Goal: Navigation & Orientation: Find specific page/section

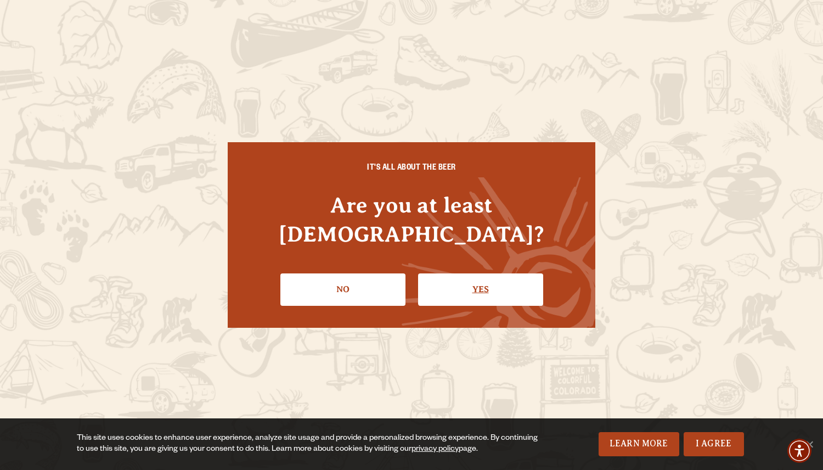
click at [463, 278] on link "Yes" at bounding box center [480, 289] width 125 height 32
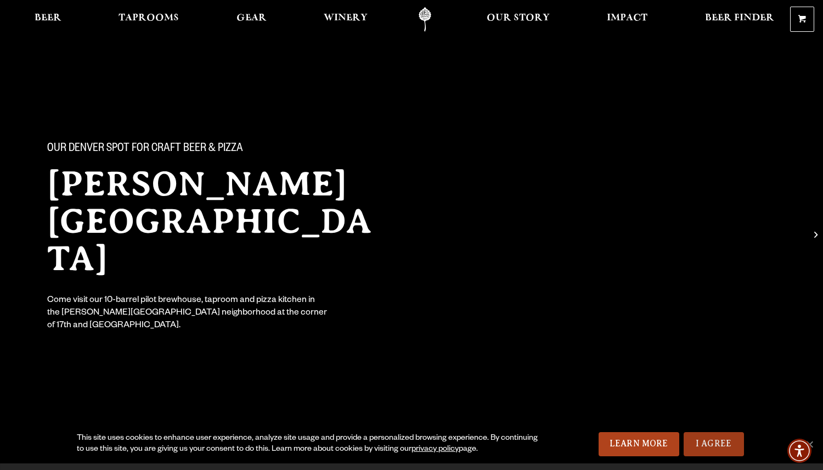
click at [725, 441] on link "I Agree" at bounding box center [714, 444] width 60 height 24
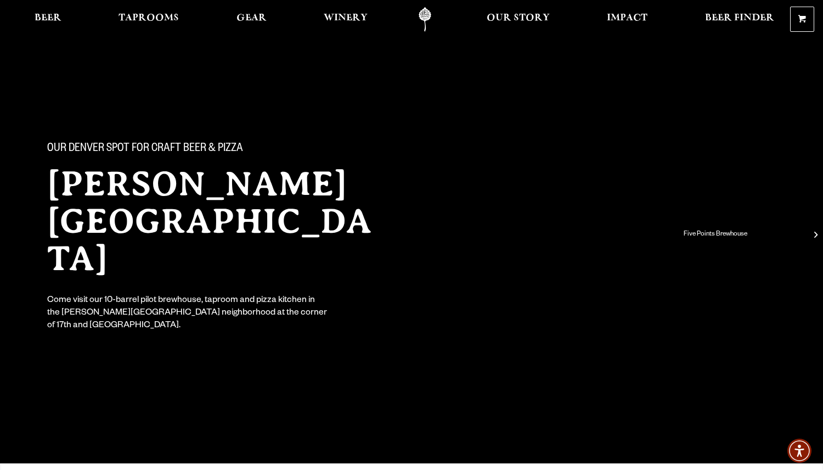
click at [813, 234] on span "Five Points Brewhouse" at bounding box center [749, 235] width 132 height 44
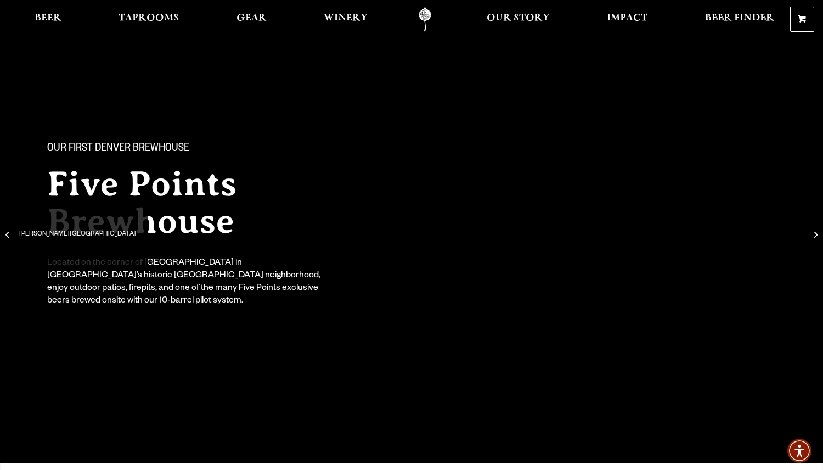
click at [18, 228] on span "[PERSON_NAME][GEOGRAPHIC_DATA]" at bounding box center [74, 235] width 132 height 44
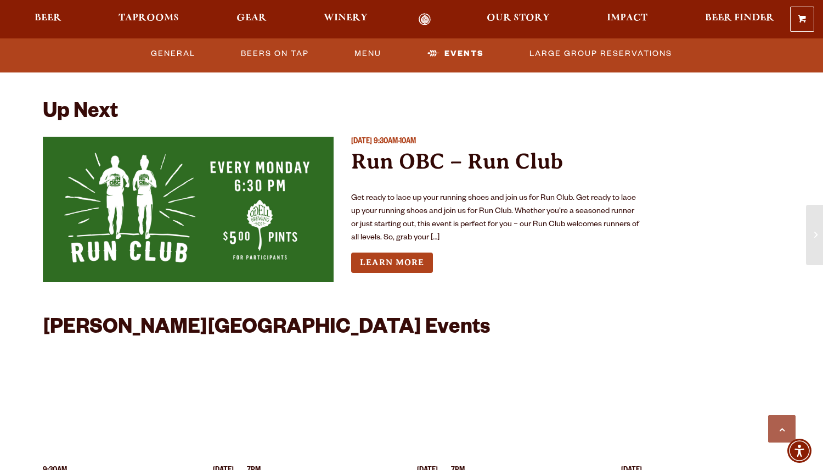
scroll to position [2577, 0]
